Goal: Information Seeking & Learning: Learn about a topic

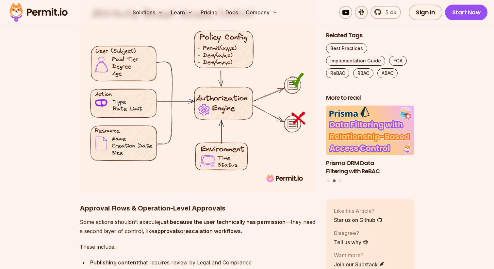
scroll to position [4030, 0]
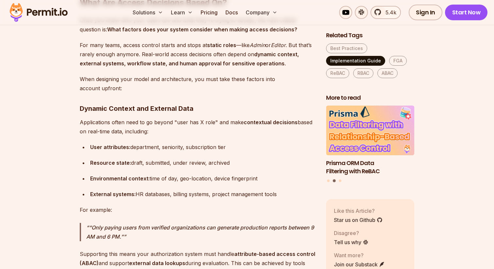
click at [342, 61] on link "Implementation Guide" at bounding box center [355, 61] width 59 height 10
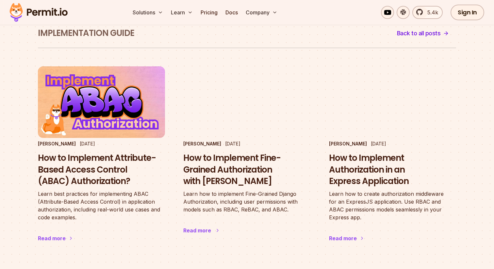
scroll to position [32, 0]
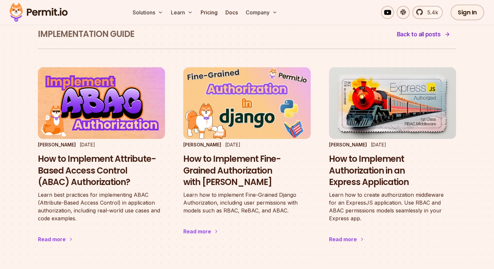
click at [429, 34] on span "Back to all posts" at bounding box center [419, 34] width 44 height 9
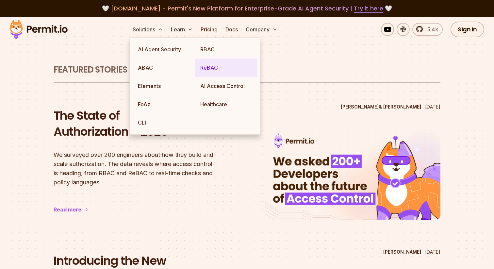
click at [208, 63] on link "ReBAC" at bounding box center [226, 67] width 62 height 18
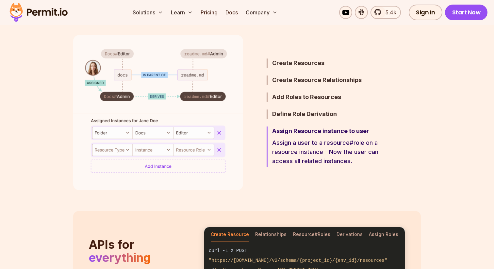
scroll to position [399, 0]
